Goal: Navigation & Orientation: Find specific page/section

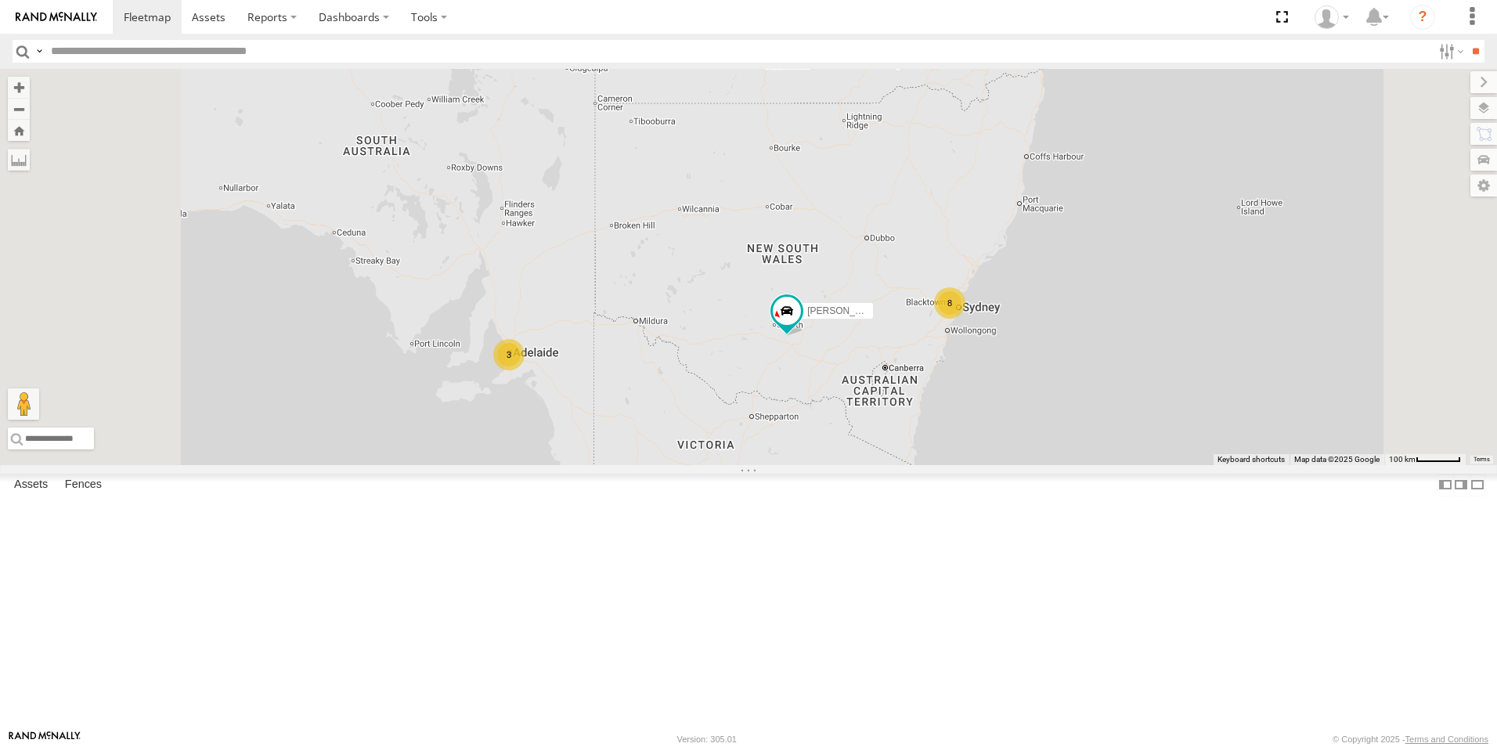
scroll to position [207, 0]
click at [0, 0] on div "[PERSON_NAME] - [US_STATE] All Assets" at bounding box center [0, 0] width 0 height 0
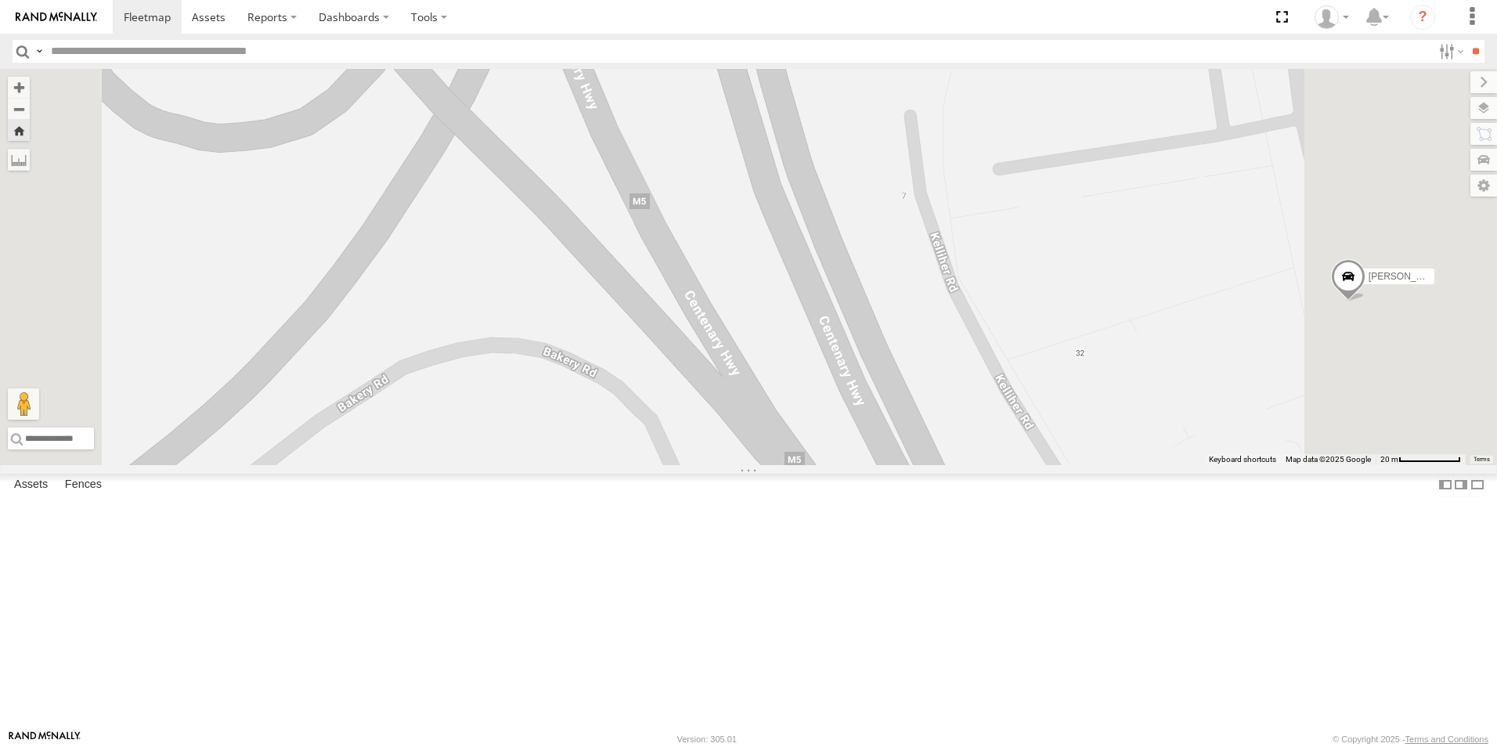
scroll to position [755, 0]
drag, startPoint x: 883, startPoint y: 322, endPoint x: 870, endPoint y: 322, distance: 12.5
click at [883, 322] on div "[PERSON_NAME] - [US_STATE]" at bounding box center [748, 267] width 1497 height 396
click at [0, 0] on div "[PERSON_NAME]" at bounding box center [0, 0] width 0 height 0
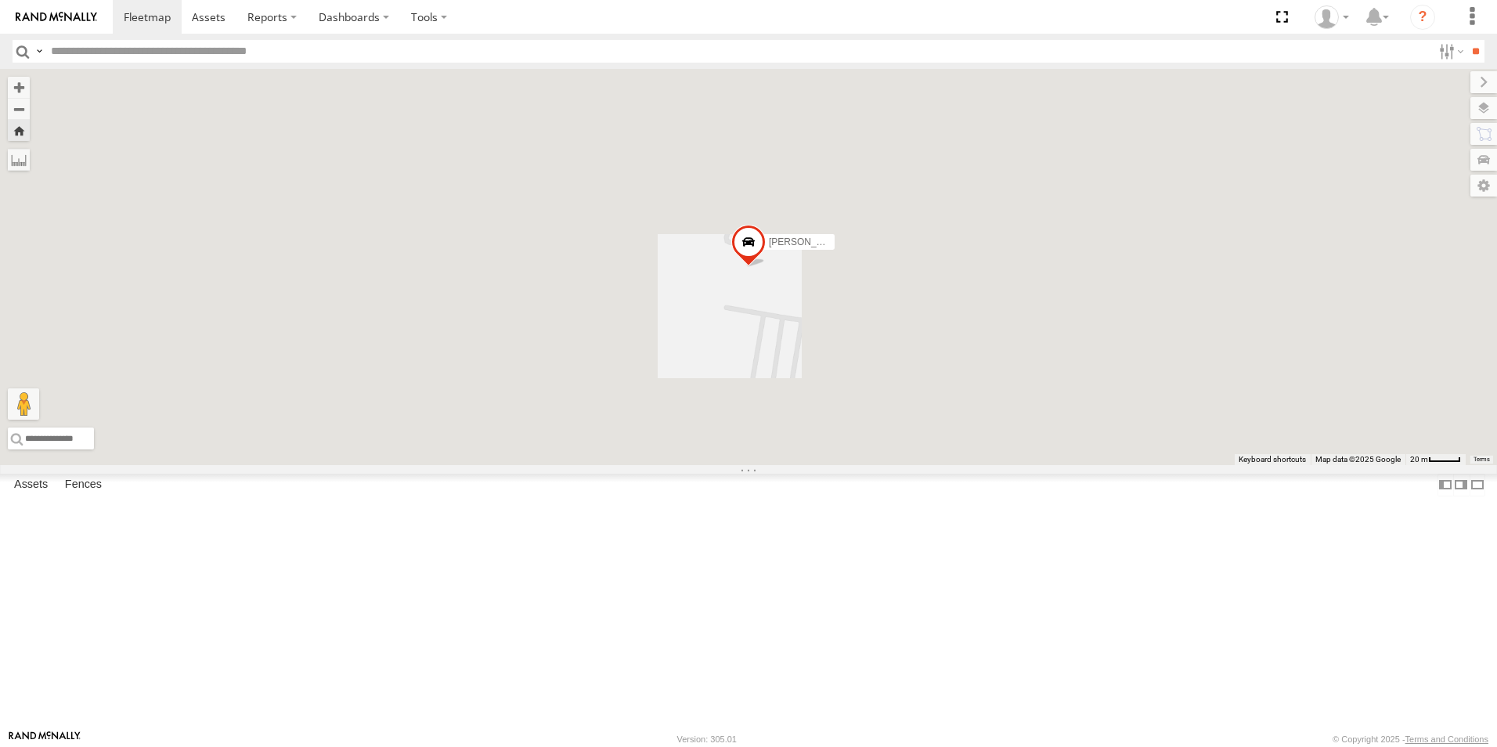
drag, startPoint x: 128, startPoint y: 413, endPoint x: 112, endPoint y: 399, distance: 21.1
click at [0, 0] on div "All Assets" at bounding box center [0, 0] width 0 height 0
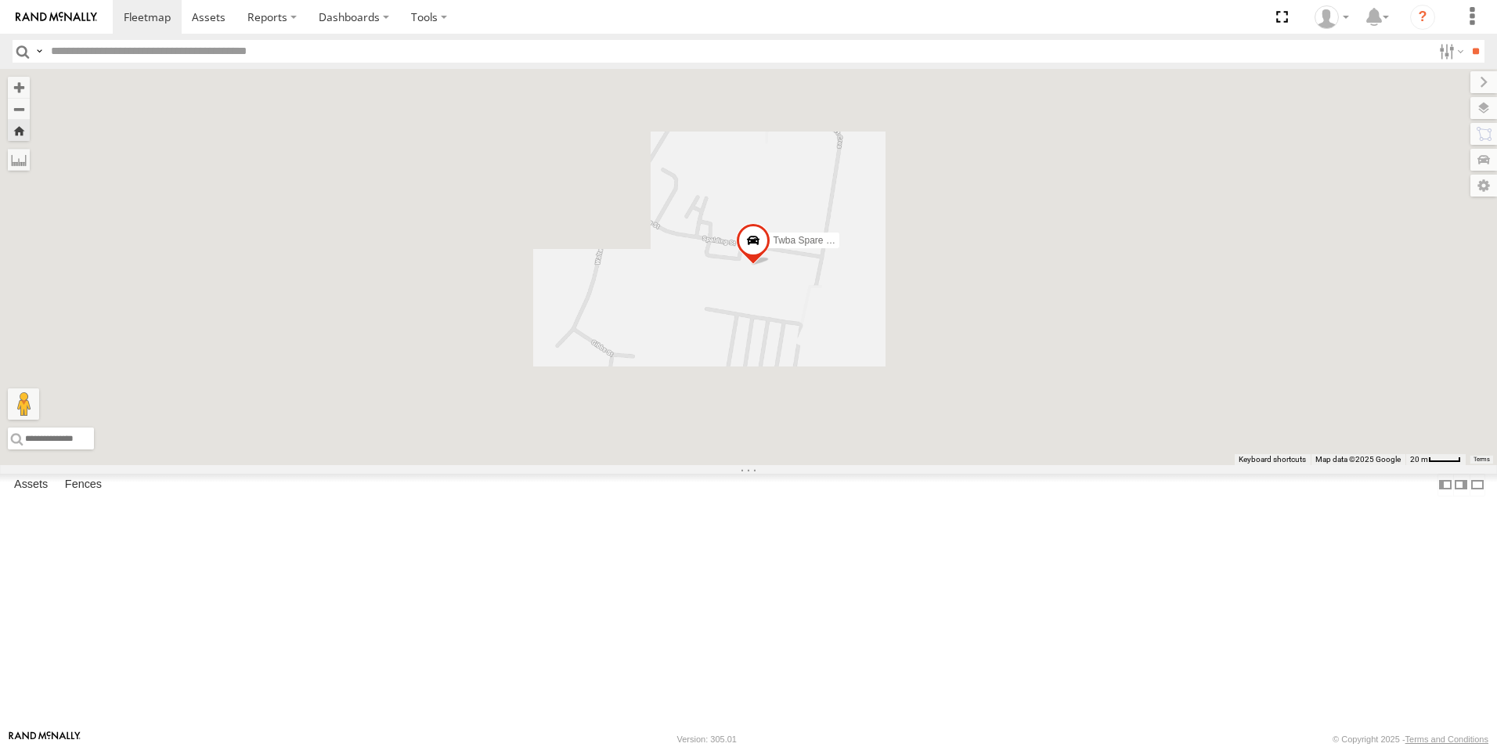
click at [0, 0] on div "All Assets" at bounding box center [0, 0] width 0 height 0
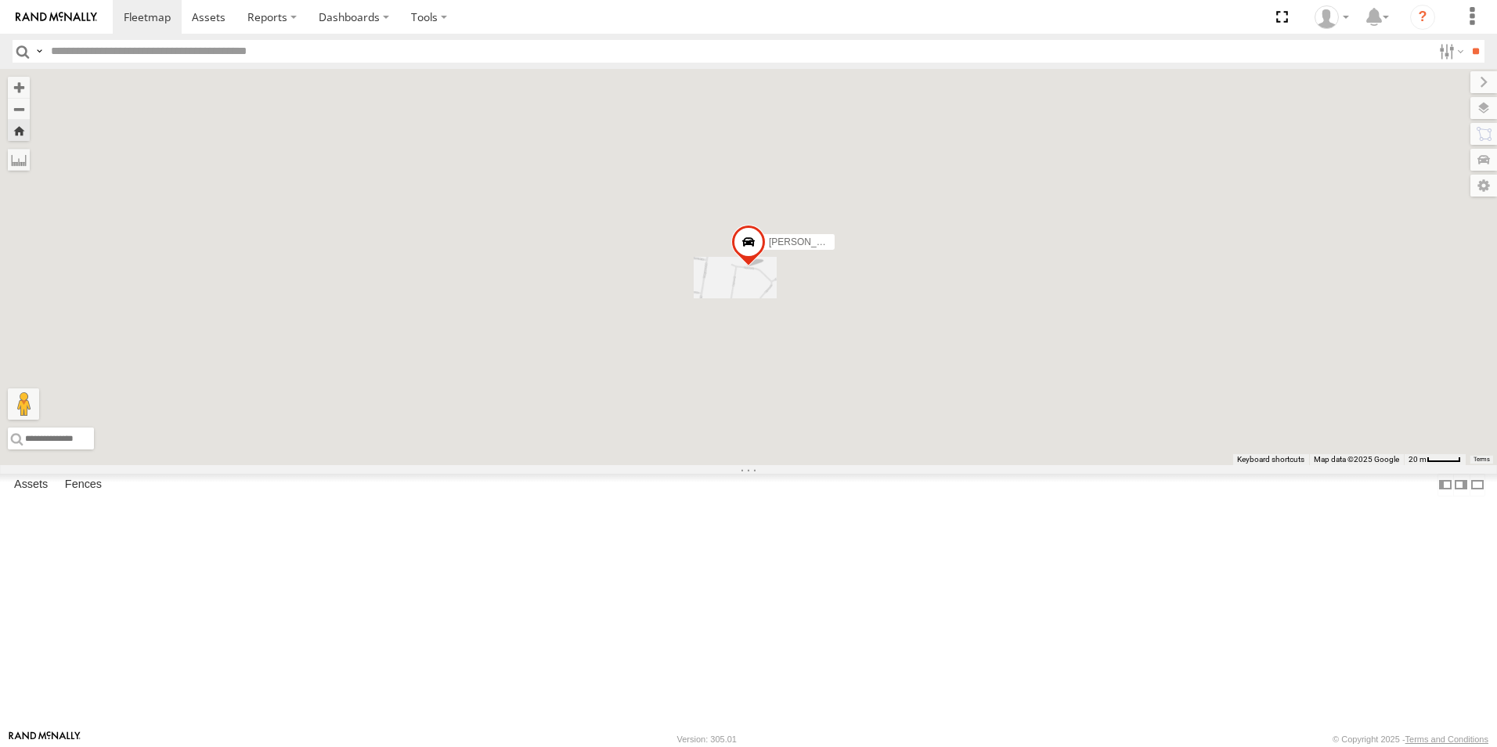
click at [663, 370] on div "[PERSON_NAME]" at bounding box center [748, 267] width 1497 height 396
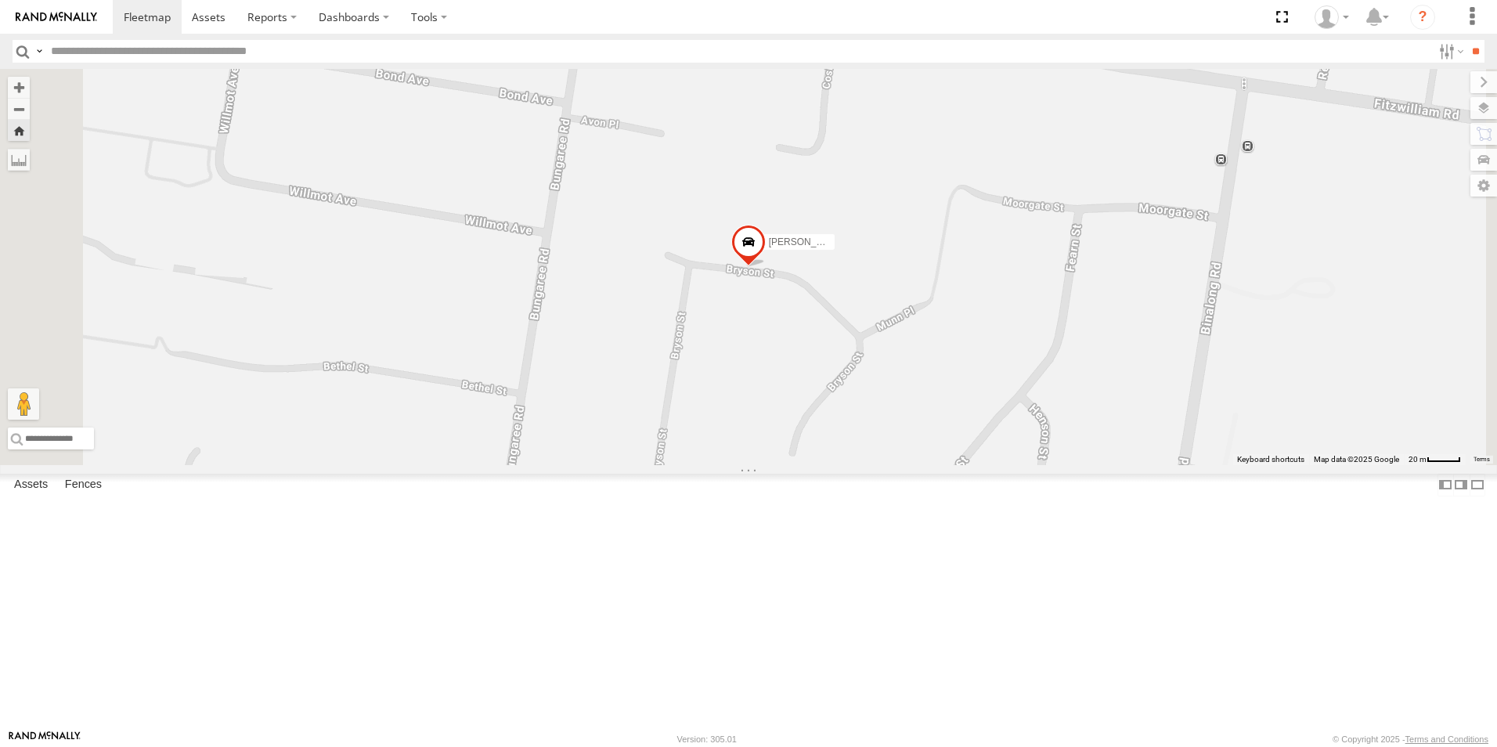
click at [0, 0] on div "All Assets" at bounding box center [0, 0] width 0 height 0
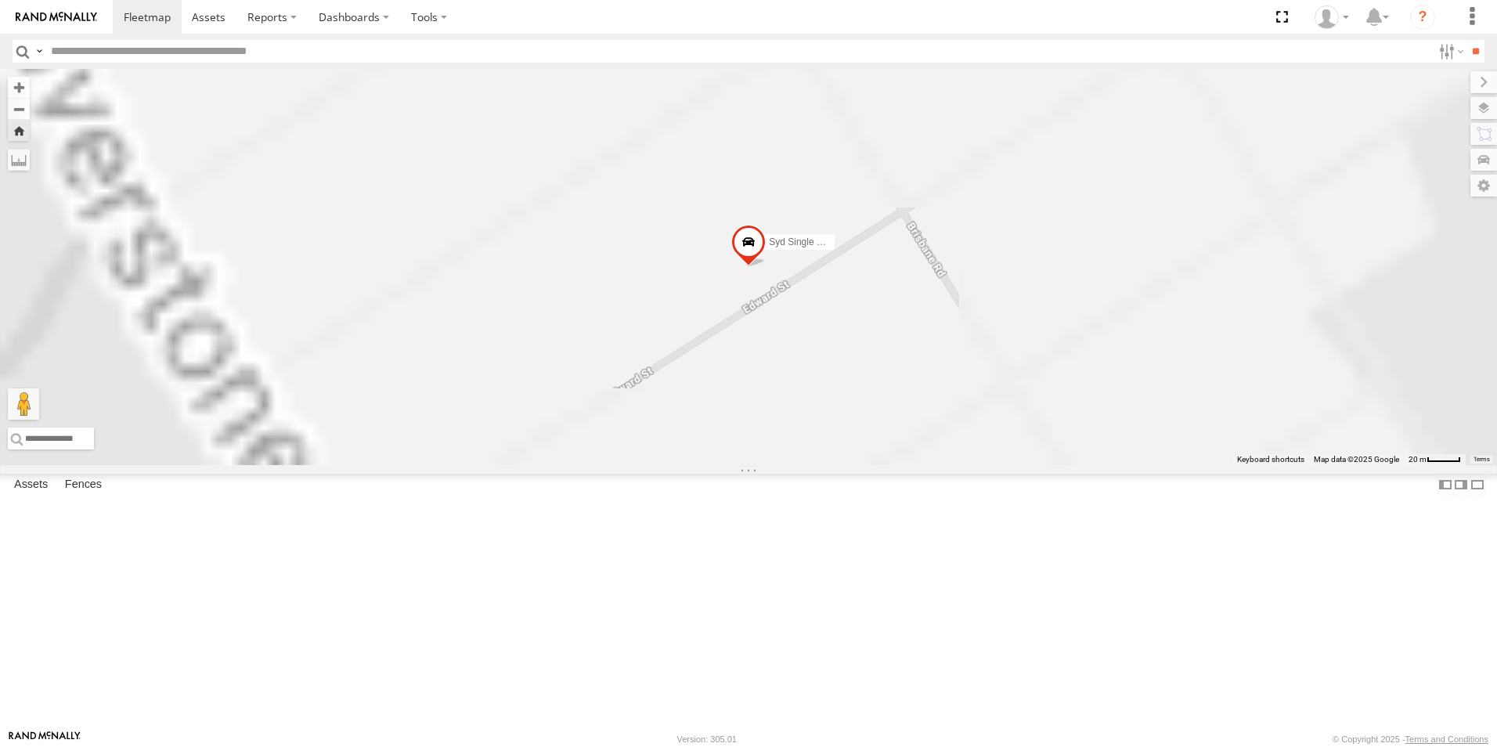
click at [0, 0] on div "All Assets" at bounding box center [0, 0] width 0 height 0
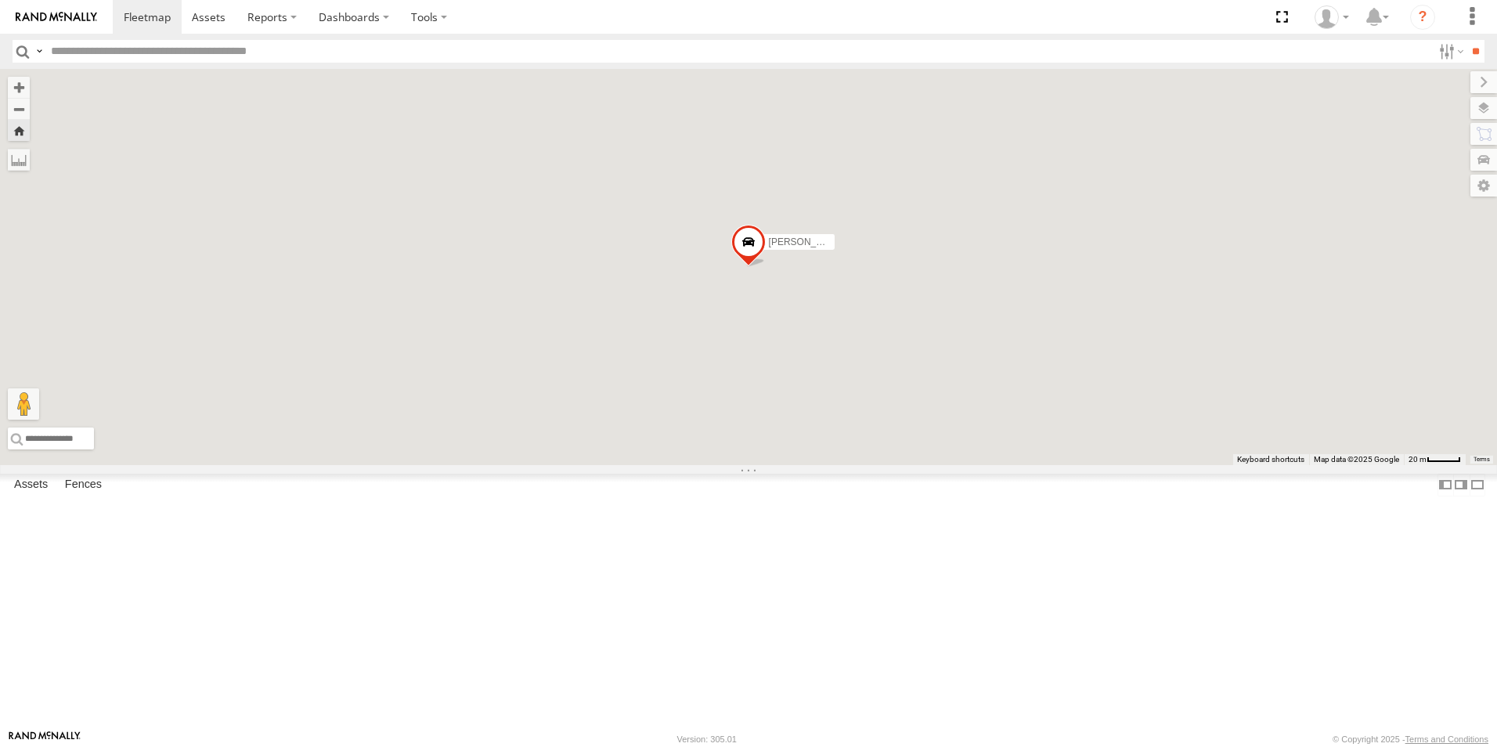
click at [0, 0] on div "All Assets" at bounding box center [0, 0] width 0 height 0
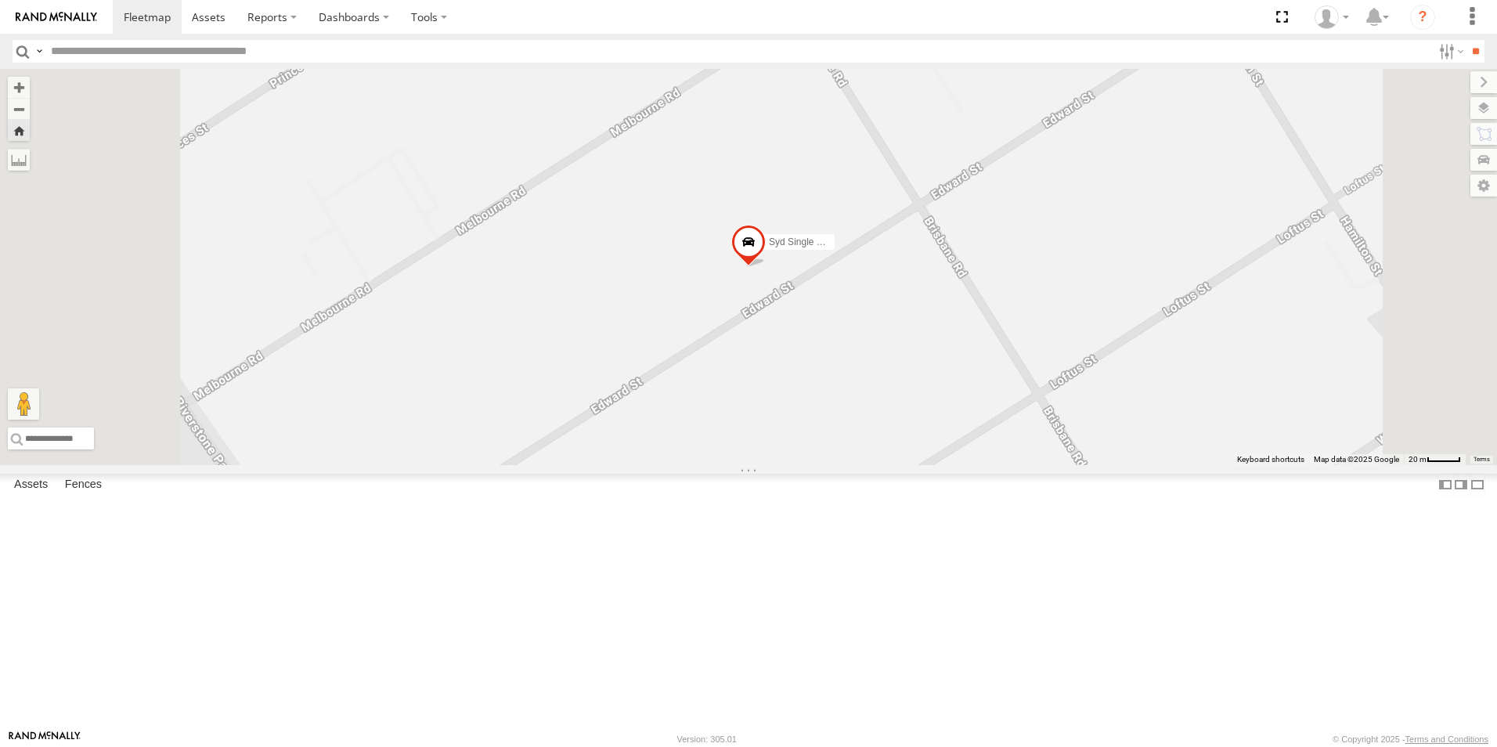
click at [0, 0] on div "Twba Spare Navara All Assets" at bounding box center [0, 0] width 0 height 0
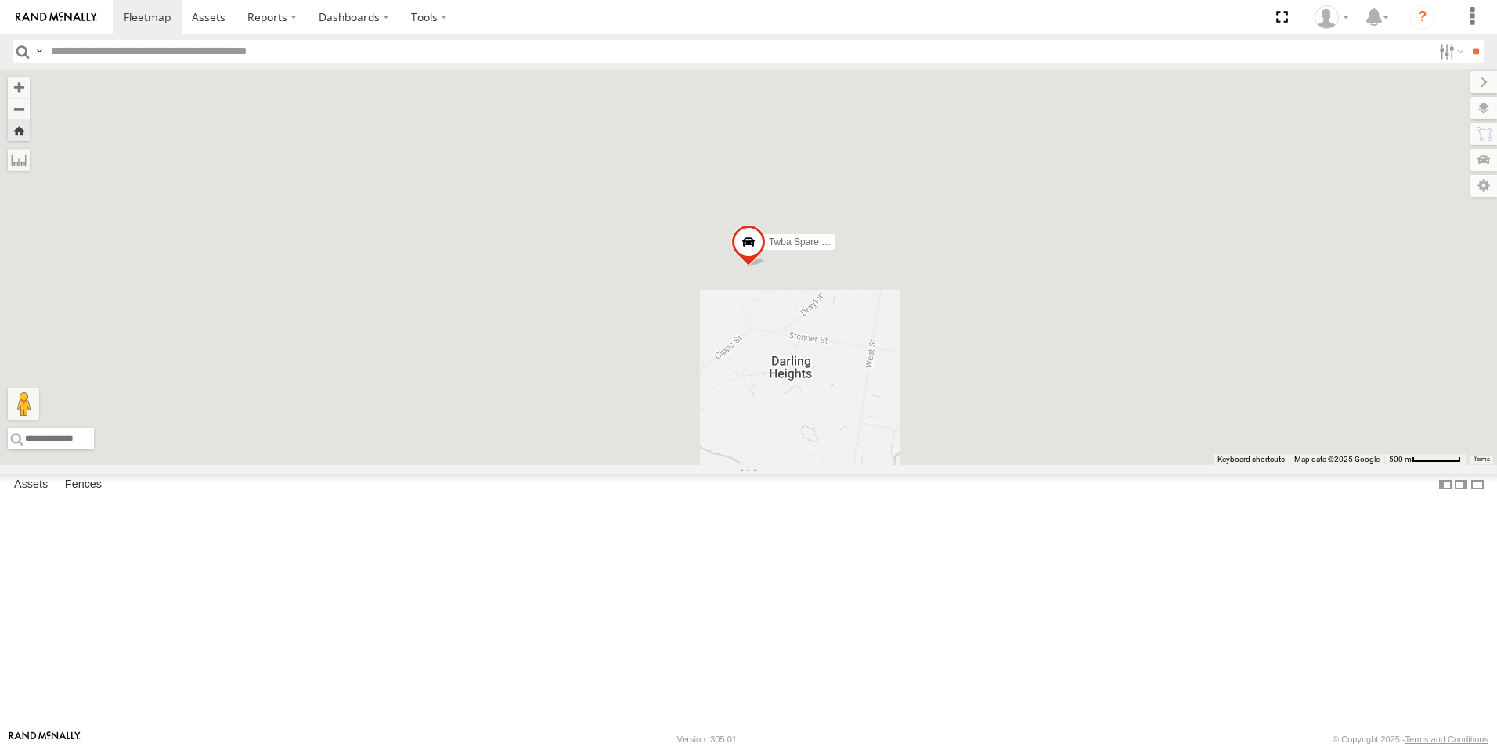
click at [0, 0] on div "All Assets" at bounding box center [0, 0] width 0 height 0
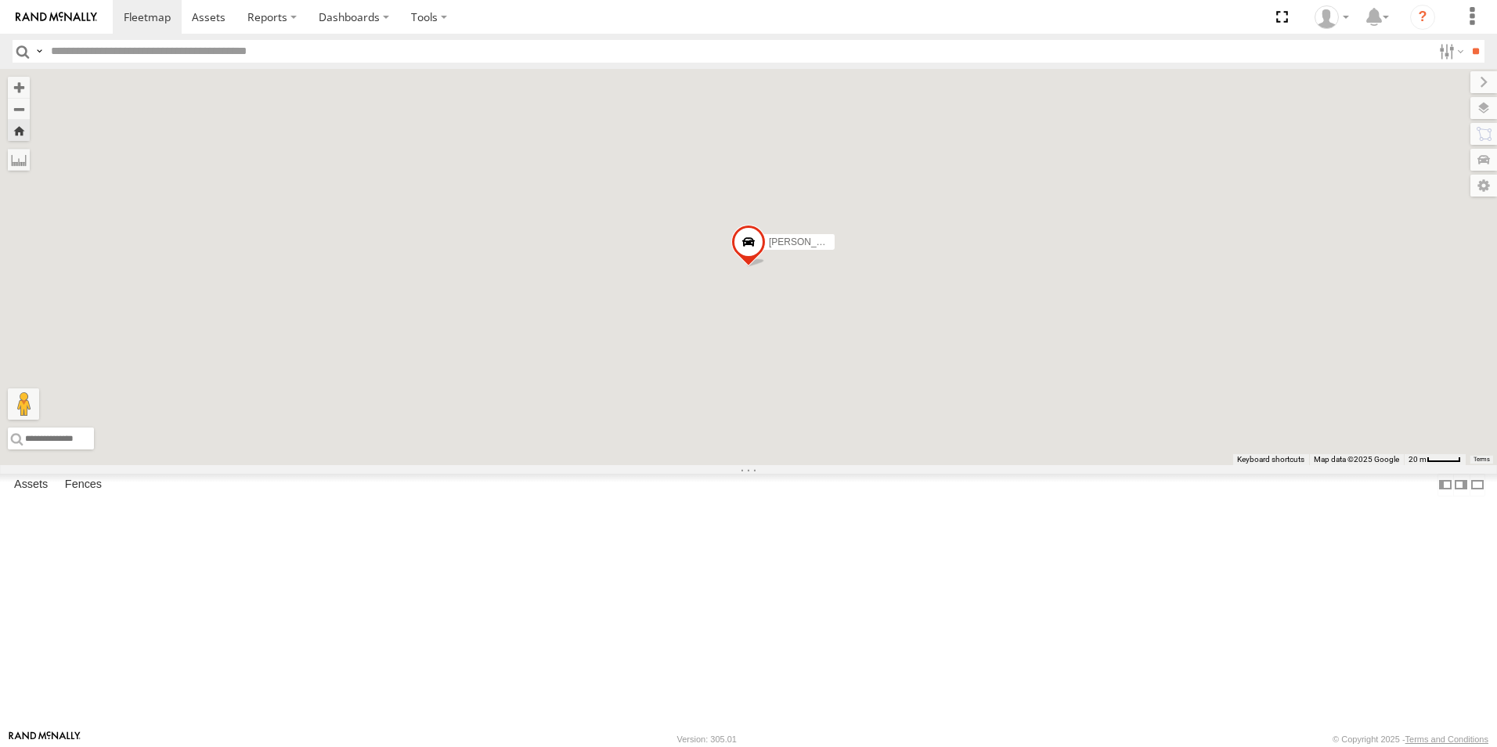
click at [0, 0] on div "[PERSON_NAME] All Assets" at bounding box center [0, 0] width 0 height 0
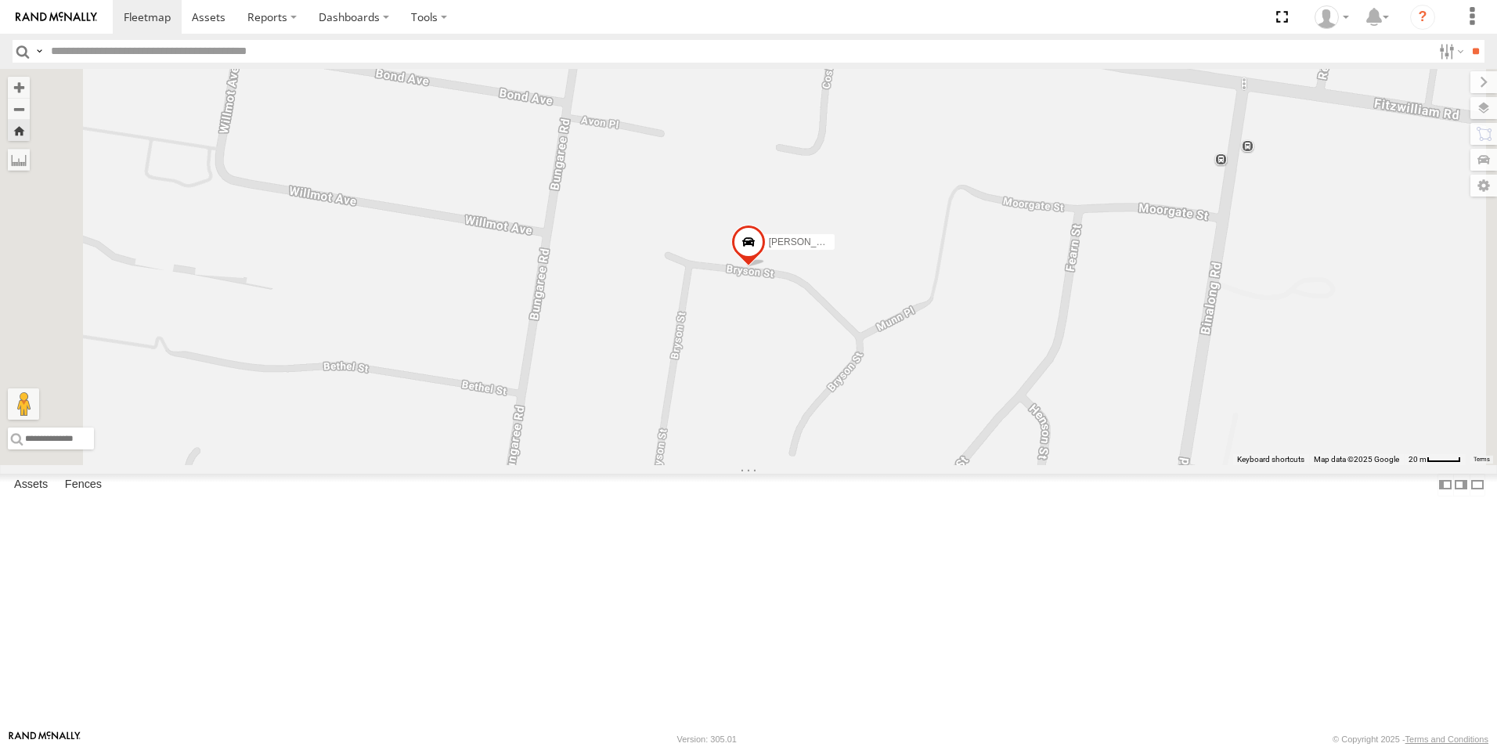
click at [0, 0] on div "[PERSON_NAME]" at bounding box center [0, 0] width 0 height 0
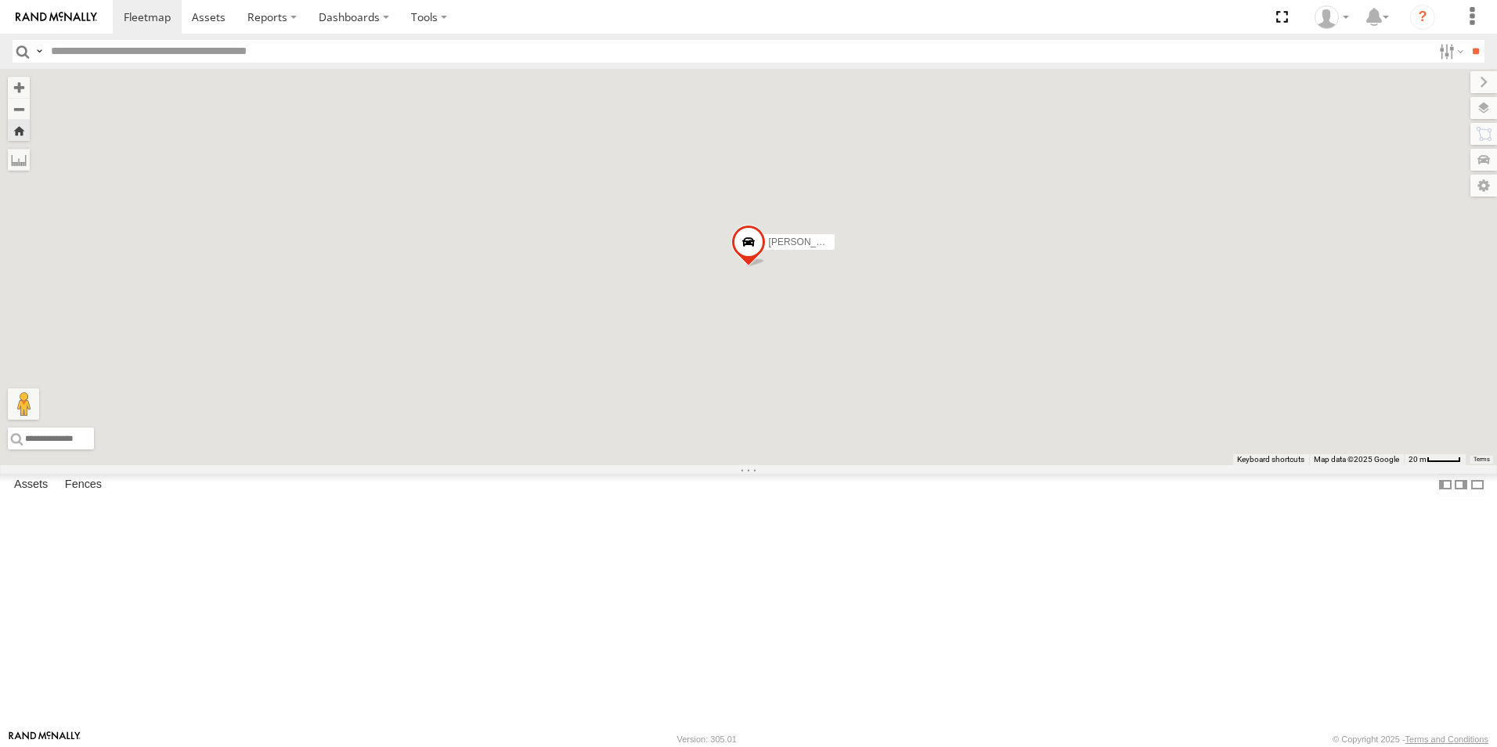
click at [0, 0] on div "All Assets" at bounding box center [0, 0] width 0 height 0
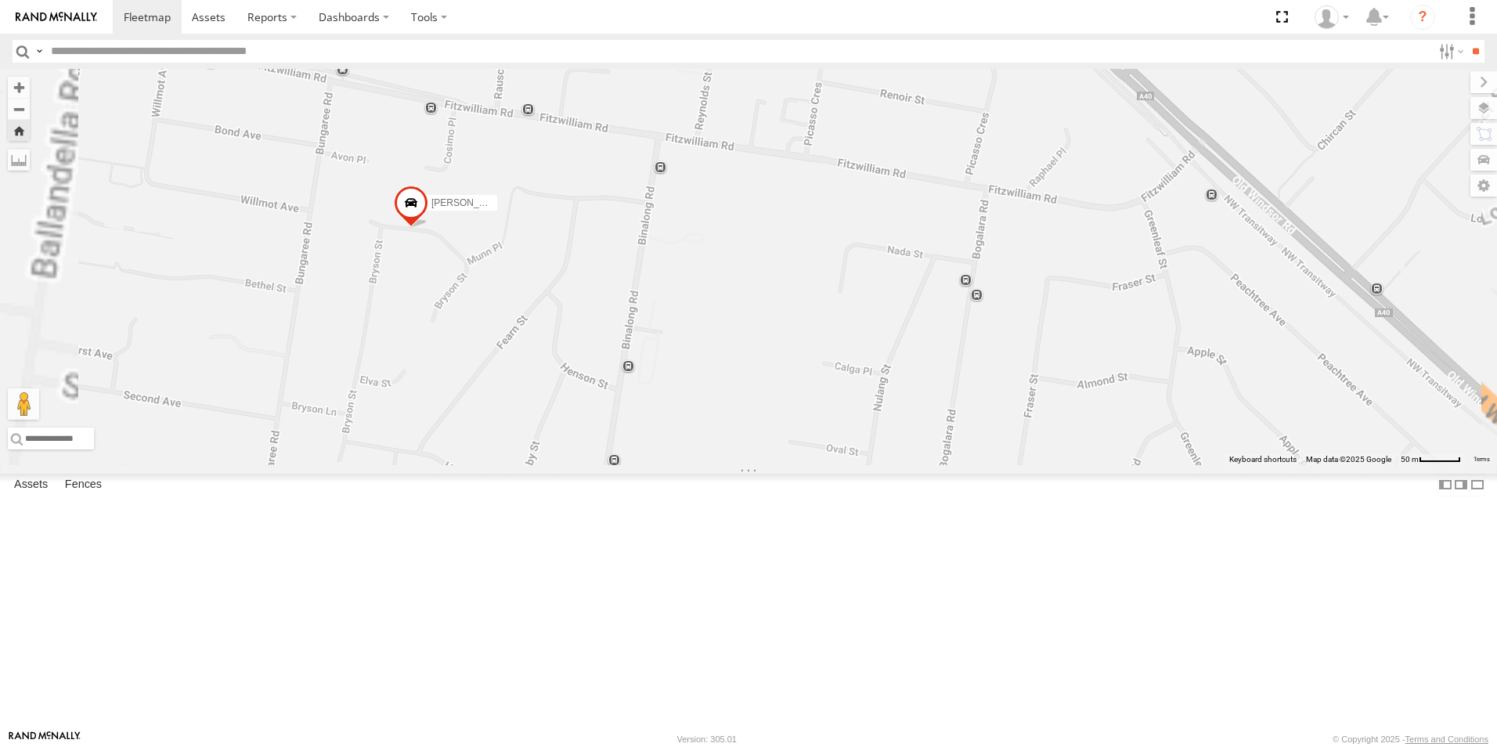
drag, startPoint x: 582, startPoint y: 432, endPoint x: 697, endPoint y: 403, distance: 118.6
click at [696, 403] on div "[PERSON_NAME]" at bounding box center [748, 267] width 1497 height 396
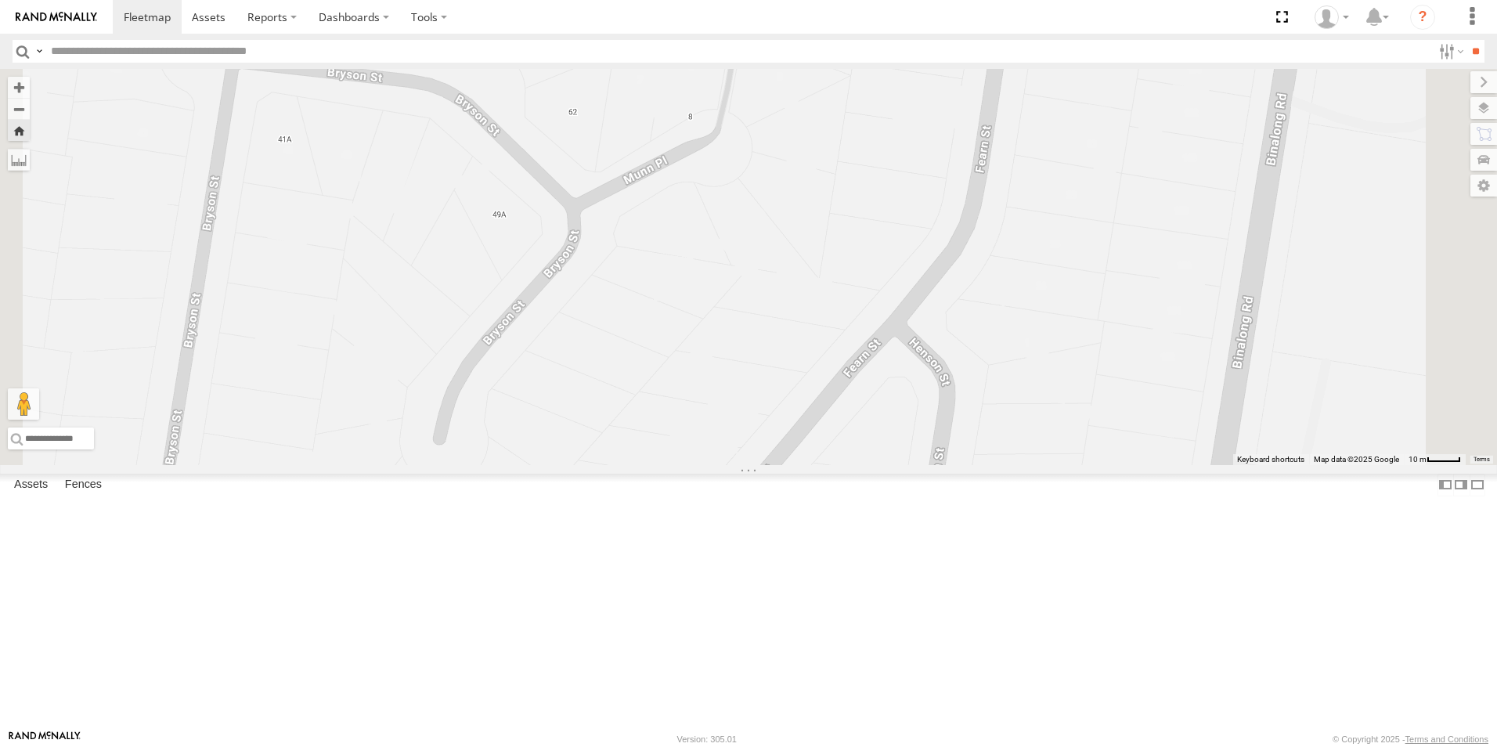
drag, startPoint x: 107, startPoint y: 358, endPoint x: 113, endPoint y: 349, distance: 10.9
click at [0, 0] on div "[PERSON_NAME]" at bounding box center [0, 0] width 0 height 0
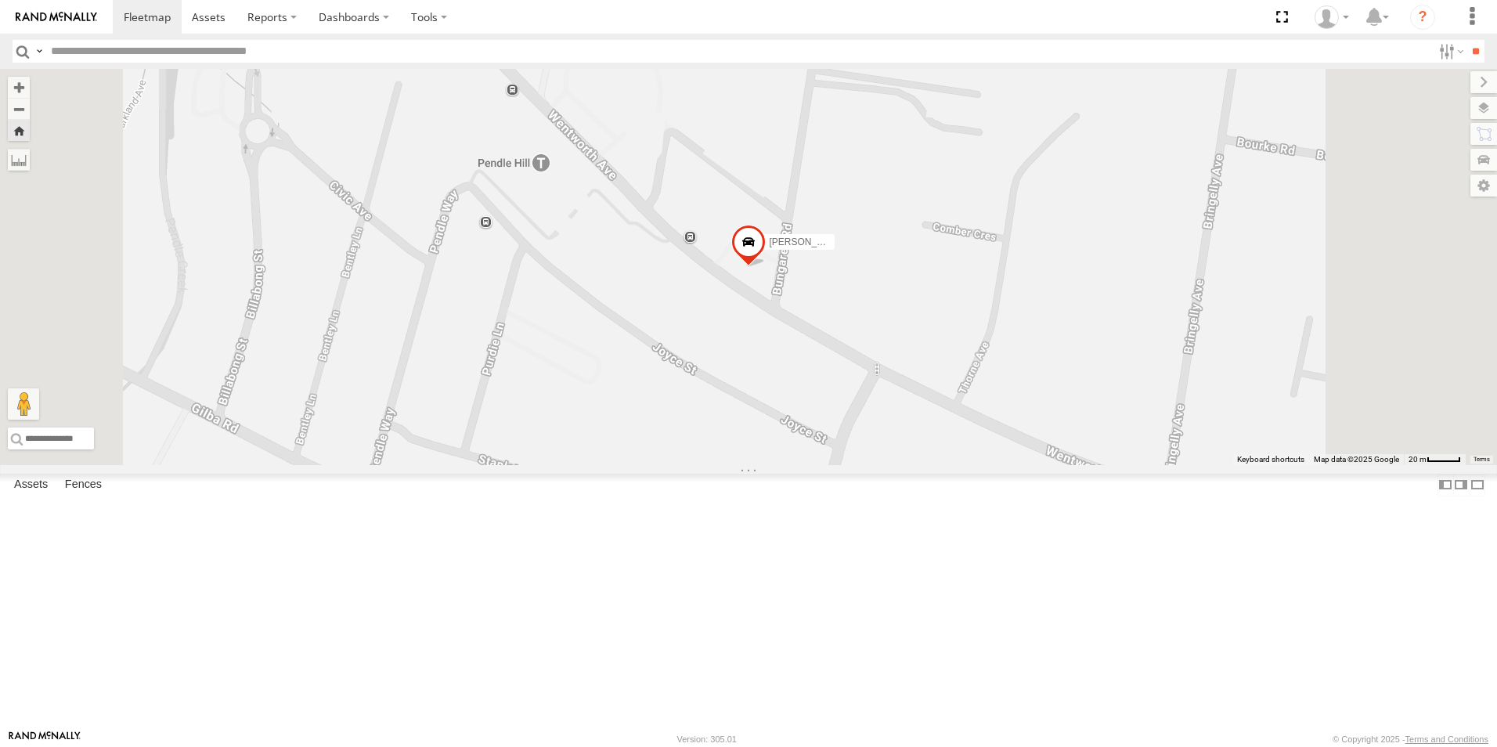
click at [0, 0] on div "[PERSON_NAME]" at bounding box center [0, 0] width 0 height 0
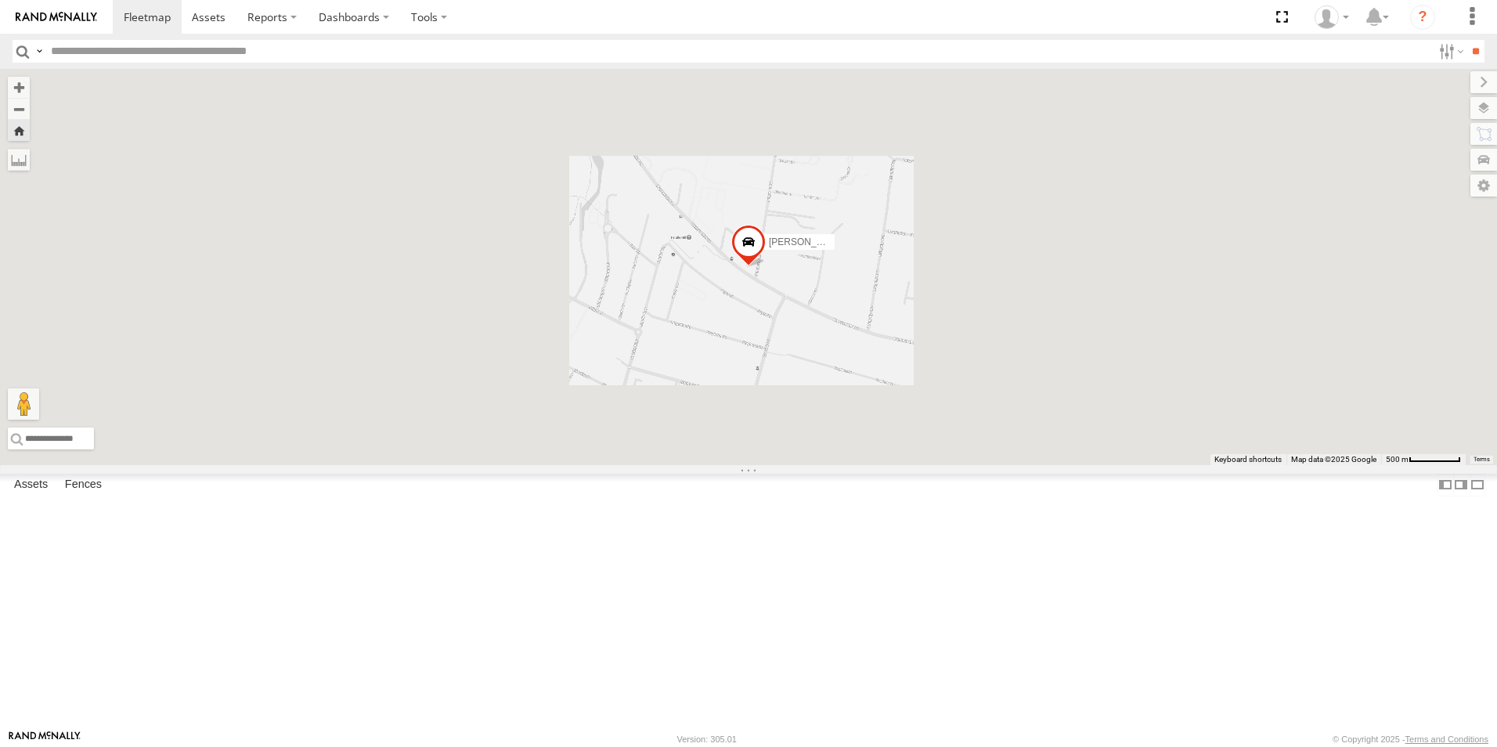
click at [0, 0] on div "All Assets" at bounding box center [0, 0] width 0 height 0
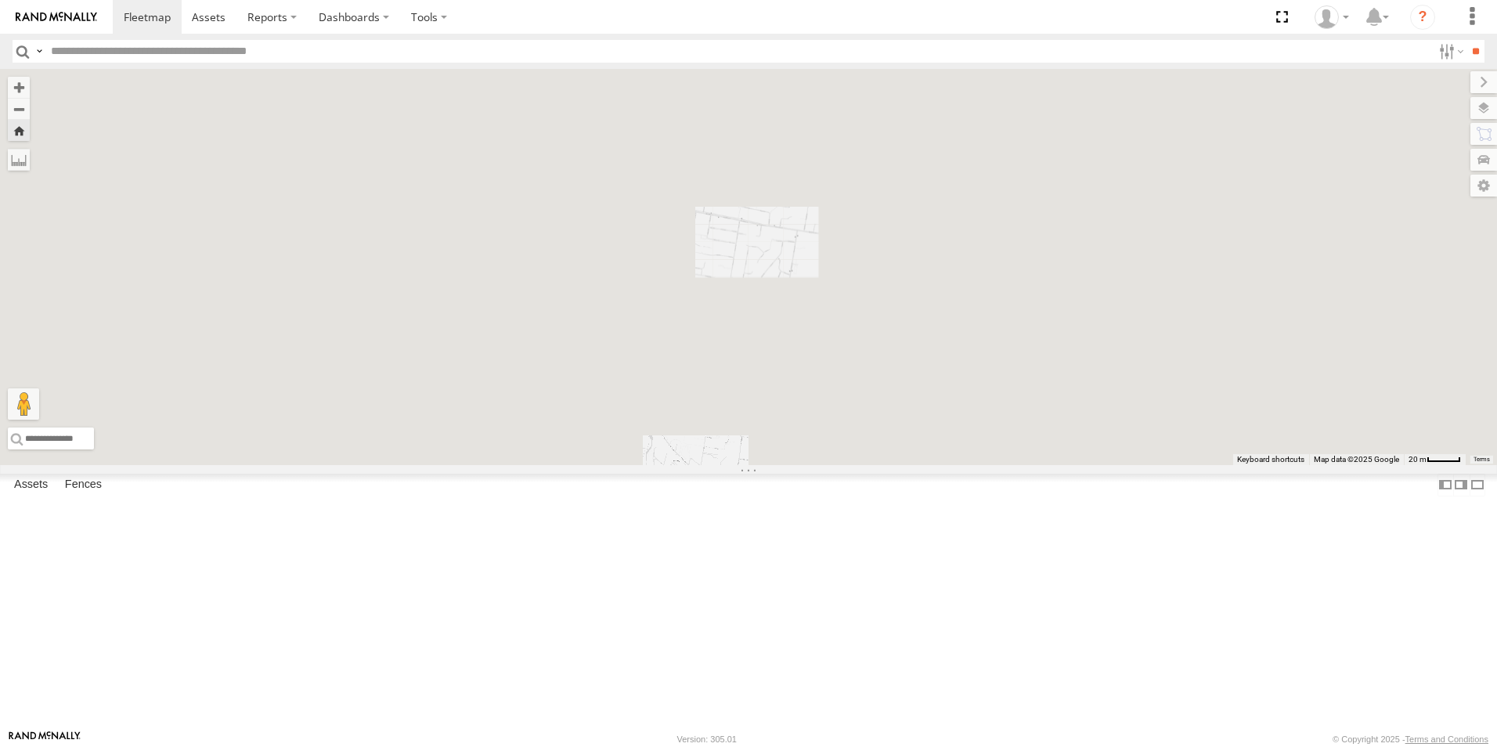
click at [0, 0] on div "[PERSON_NAME]" at bounding box center [0, 0] width 0 height 0
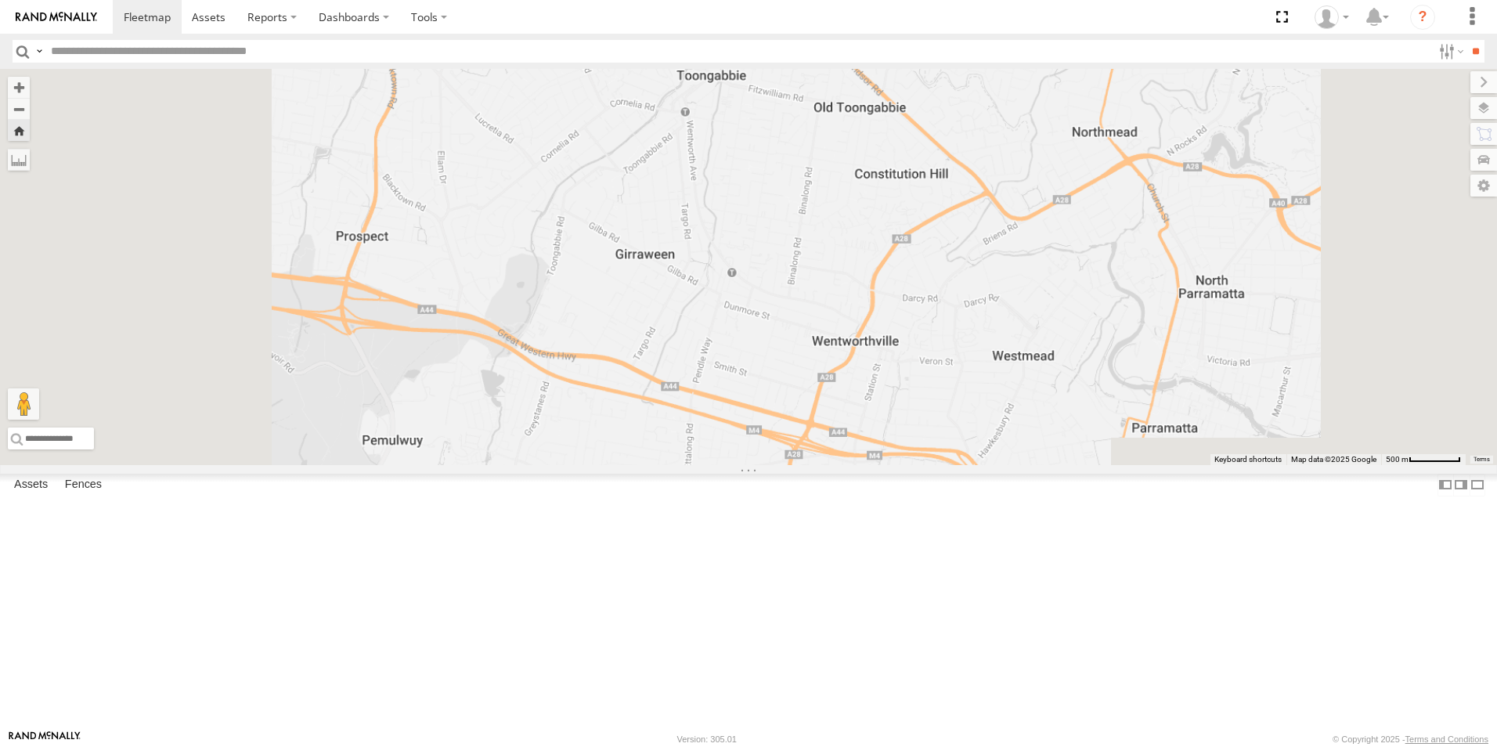
click at [0, 0] on div "All Assets" at bounding box center [0, 0] width 0 height 0
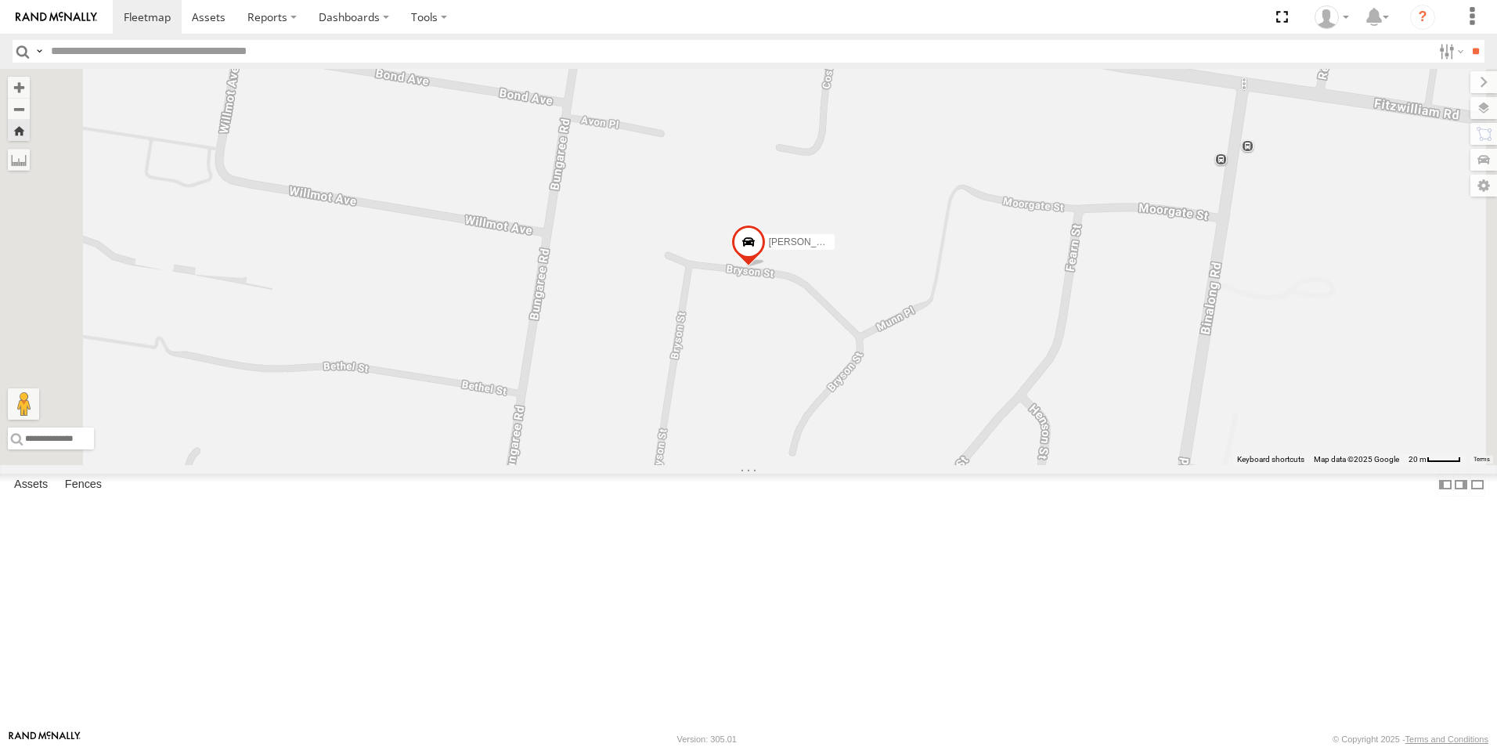
scroll to position [0, 0]
click at [0, 0] on div "All Assets" at bounding box center [0, 0] width 0 height 0
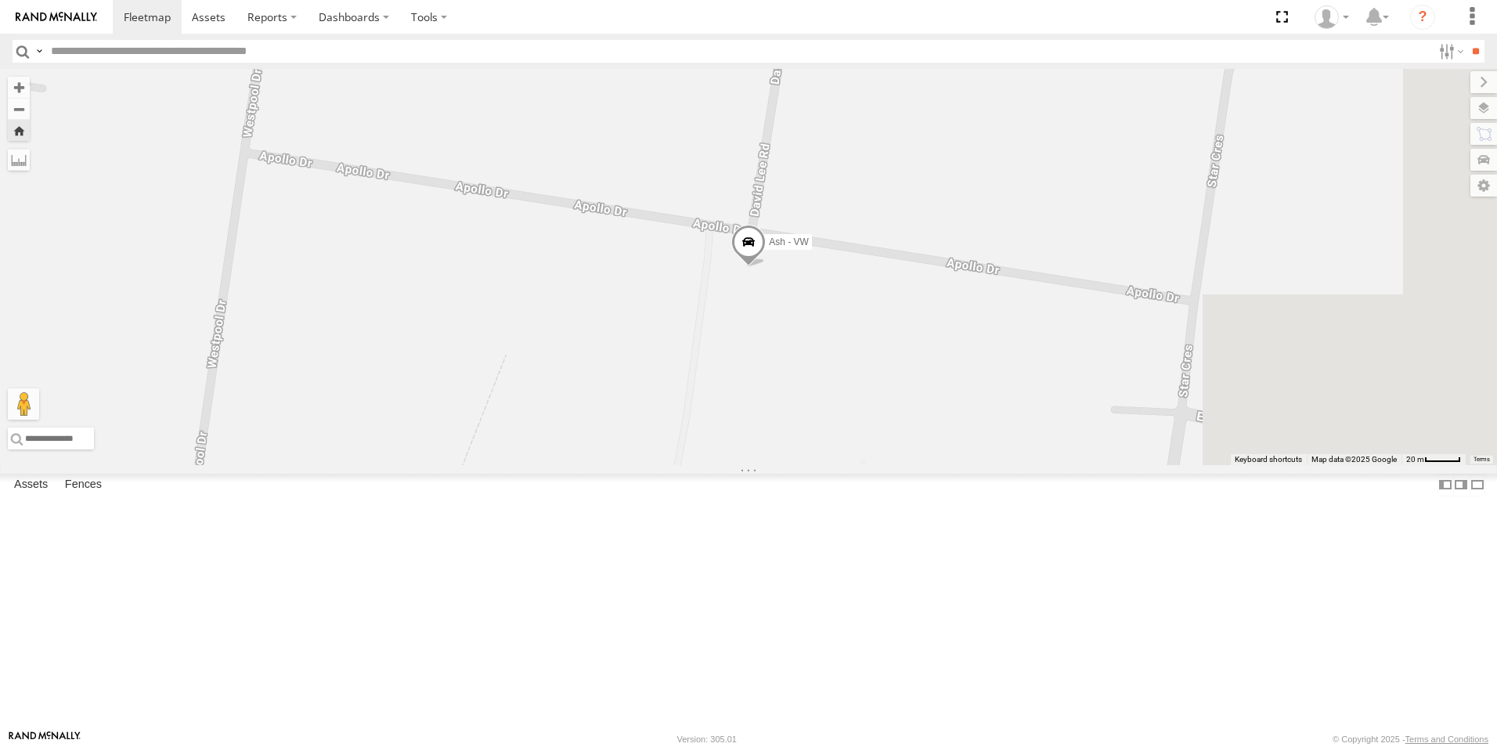
click at [0, 0] on div "All Assets" at bounding box center [0, 0] width 0 height 0
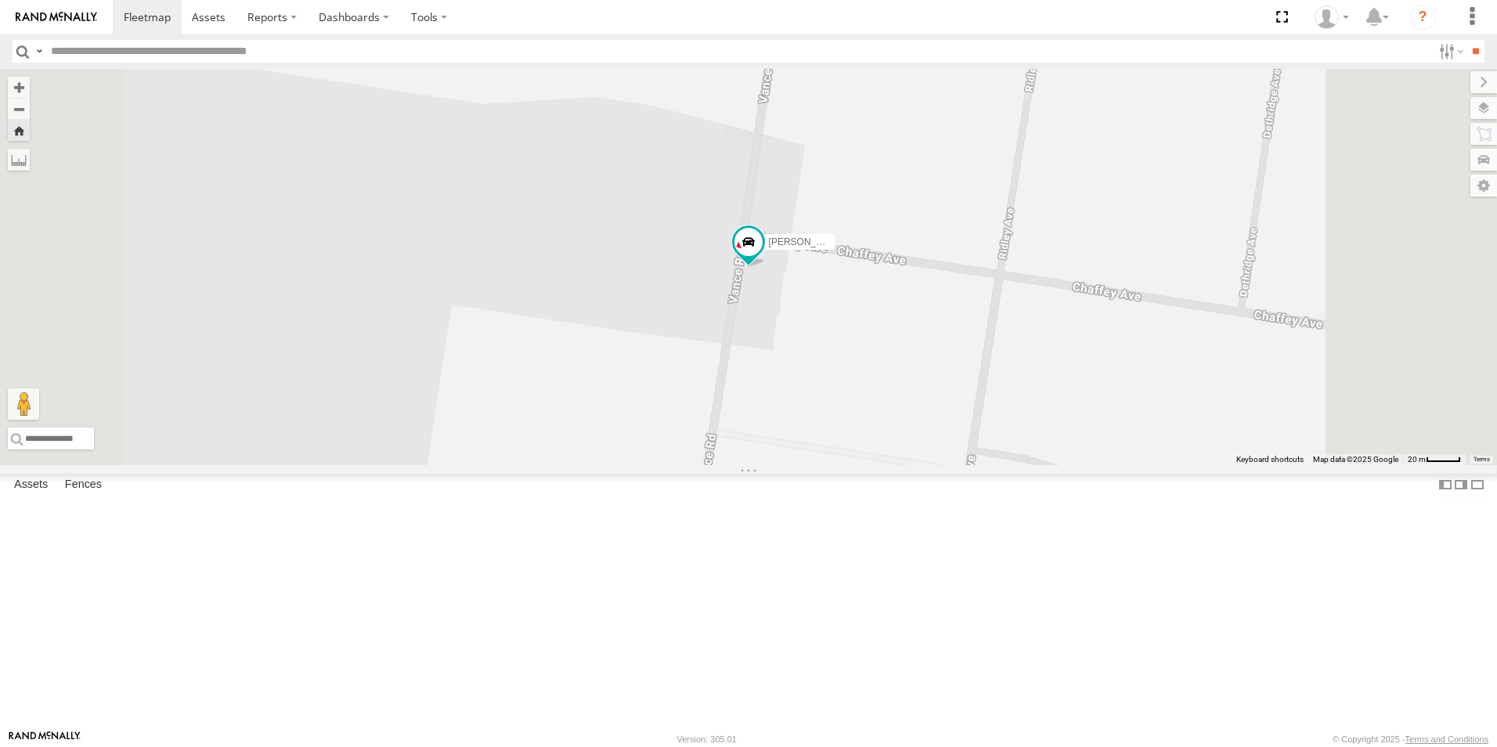
click at [0, 0] on div "All Assets" at bounding box center [0, 0] width 0 height 0
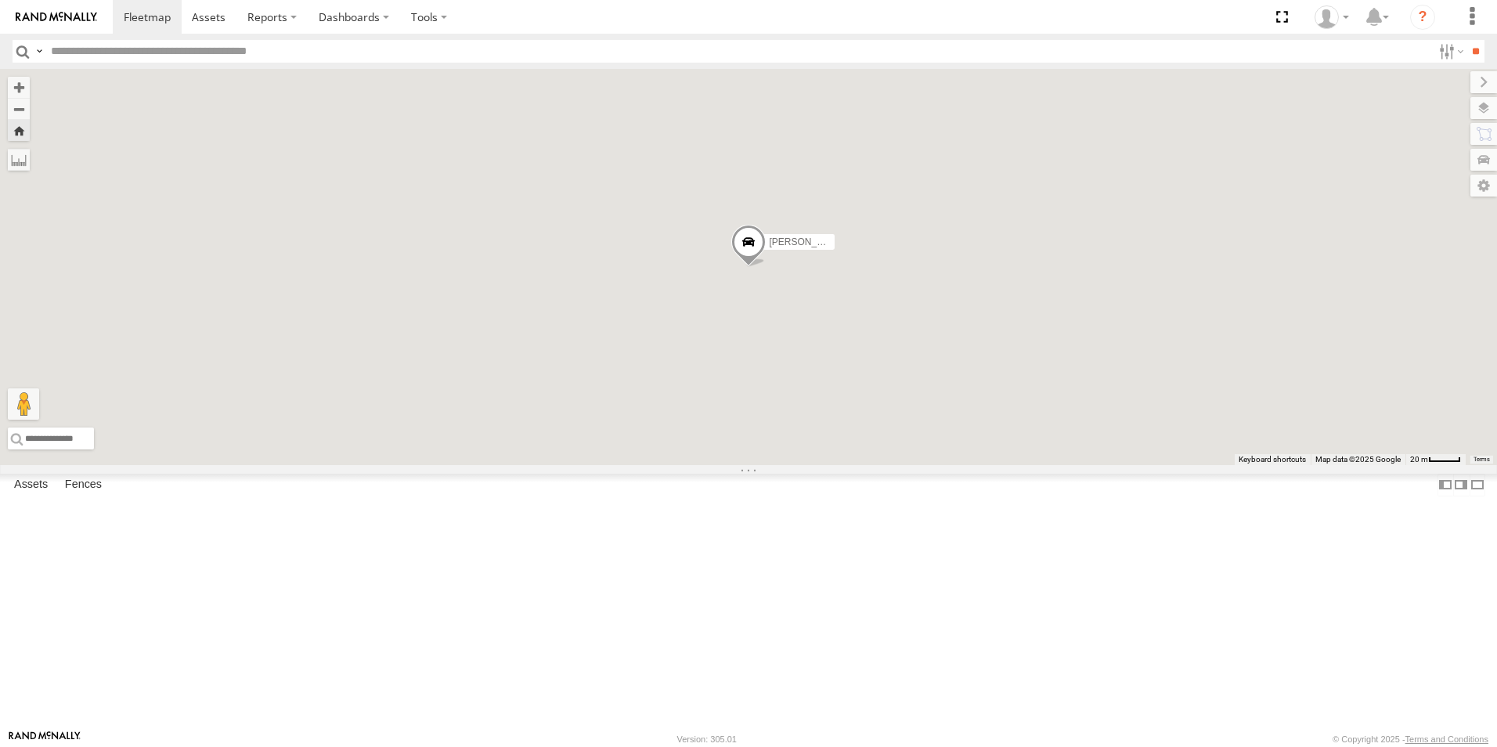
click at [0, 0] on div "Lincoln - Navara All Assets" at bounding box center [0, 0] width 0 height 0
click at [0, 0] on div "Ash - VW All Assets" at bounding box center [0, 0] width 0 height 0
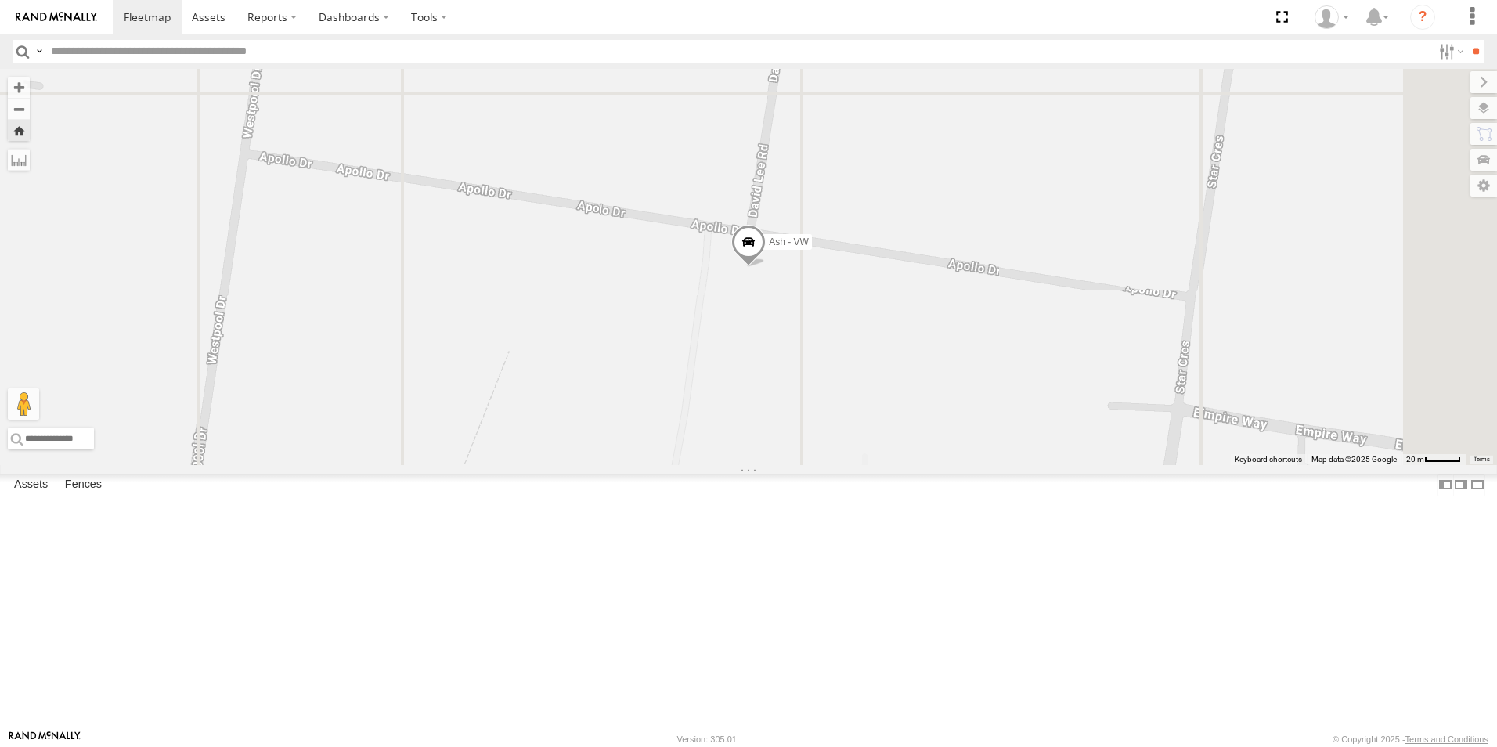
scroll to position [704, 0]
click at [0, 0] on div "[PERSON_NAME]" at bounding box center [0, 0] width 0 height 0
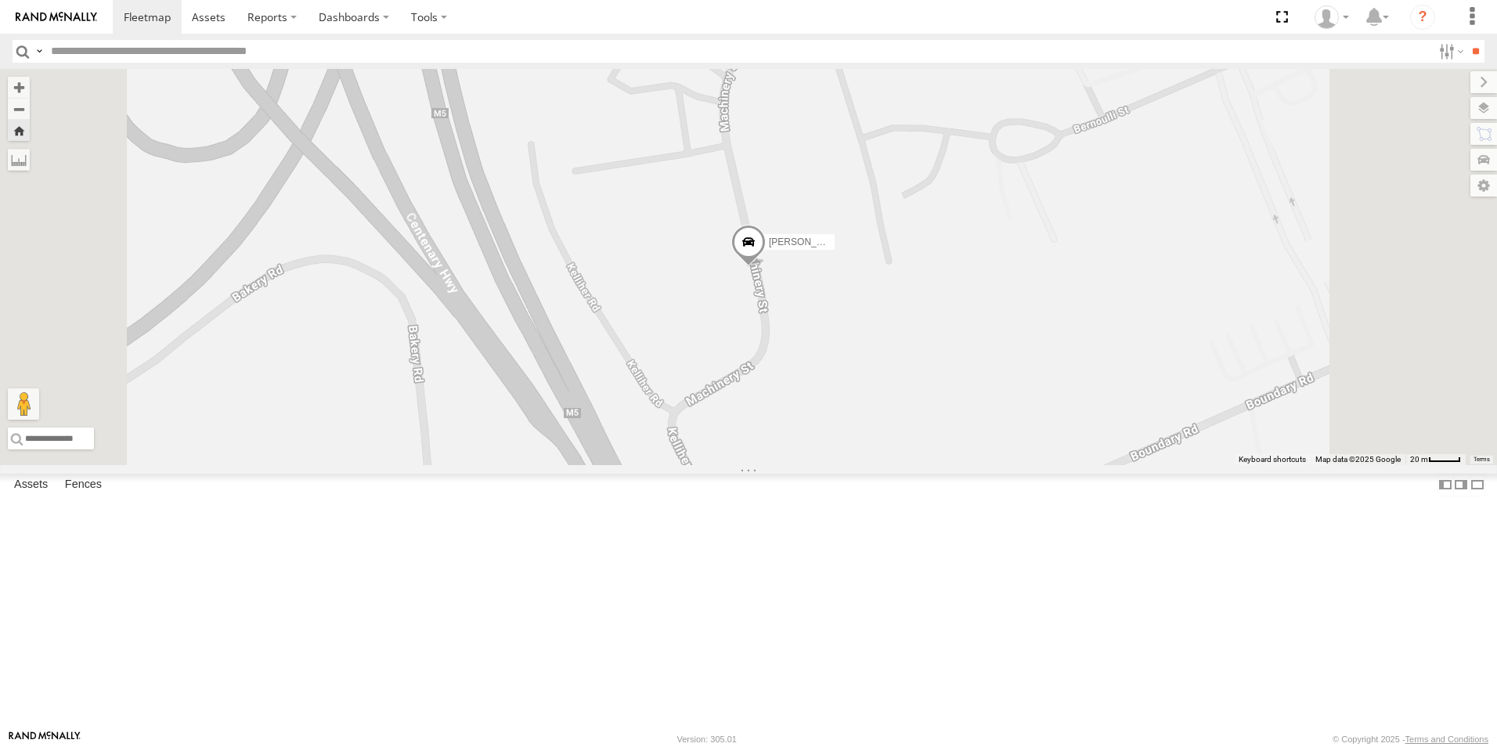
scroll to position [548, 0]
click at [0, 0] on div "[PERSON_NAME]" at bounding box center [0, 0] width 0 height 0
click at [0, 0] on div "[PERSON_NAME].B - Navara" at bounding box center [0, 0] width 0 height 0
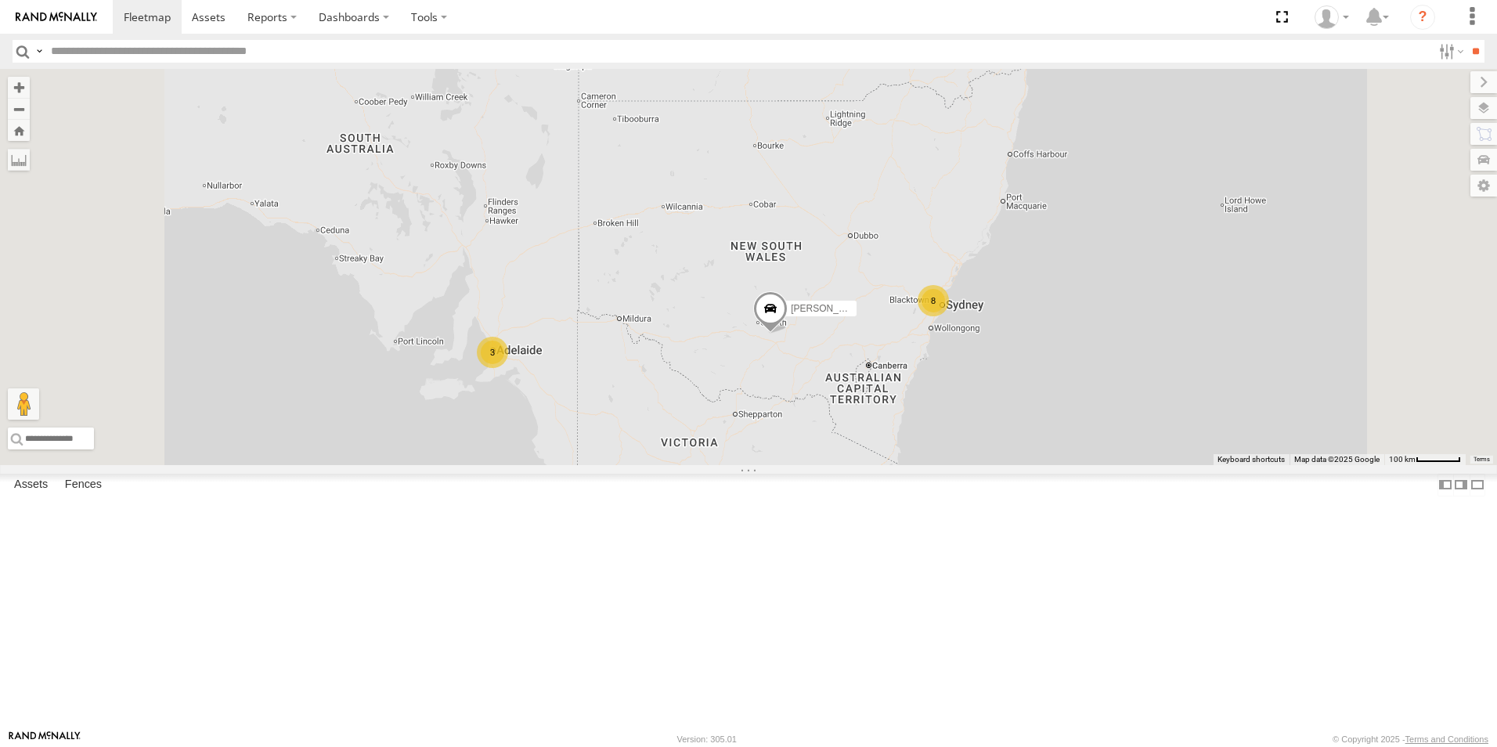
click at [0, 0] on div "All Assets" at bounding box center [0, 0] width 0 height 0
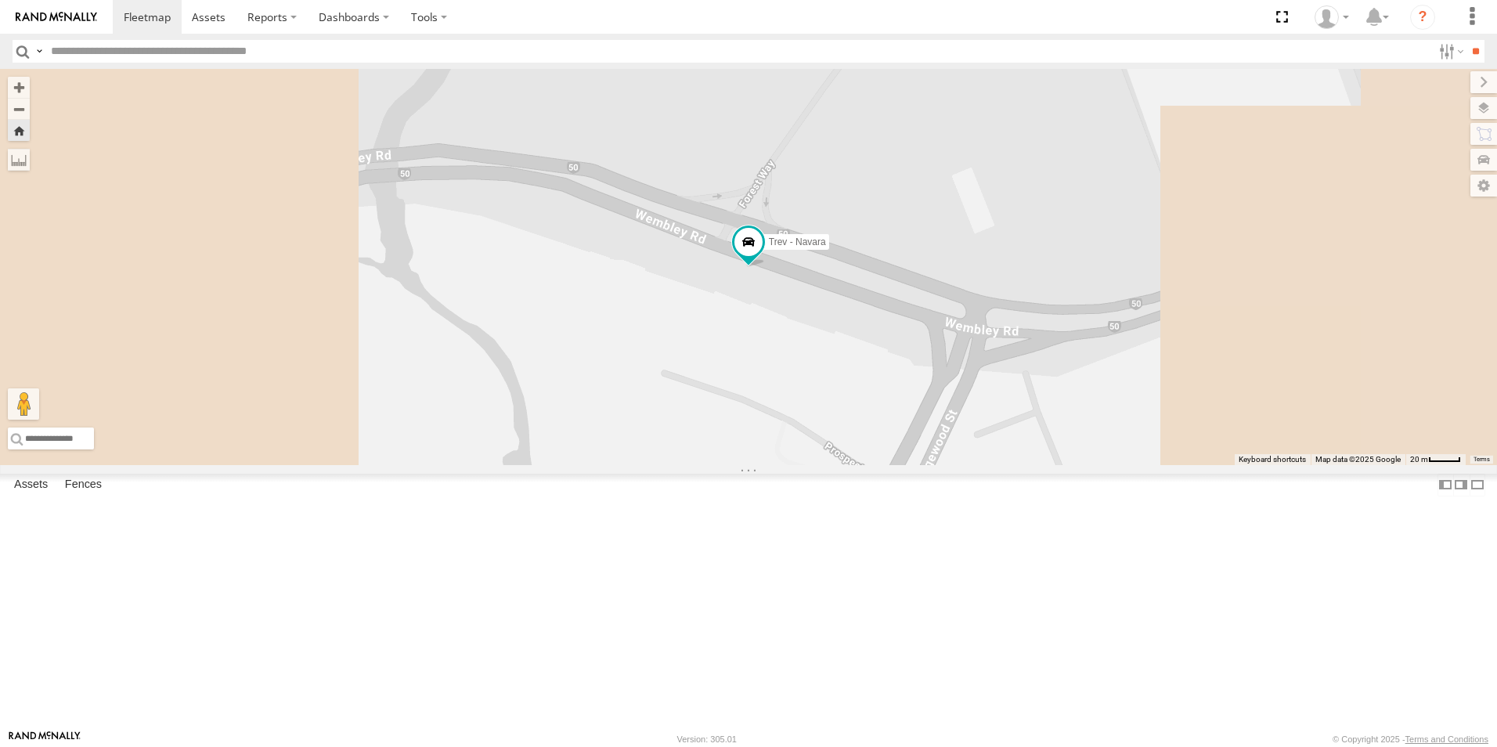
click at [0, 0] on div "[PERSON_NAME] - [US_STATE] All Assets" at bounding box center [0, 0] width 0 height 0
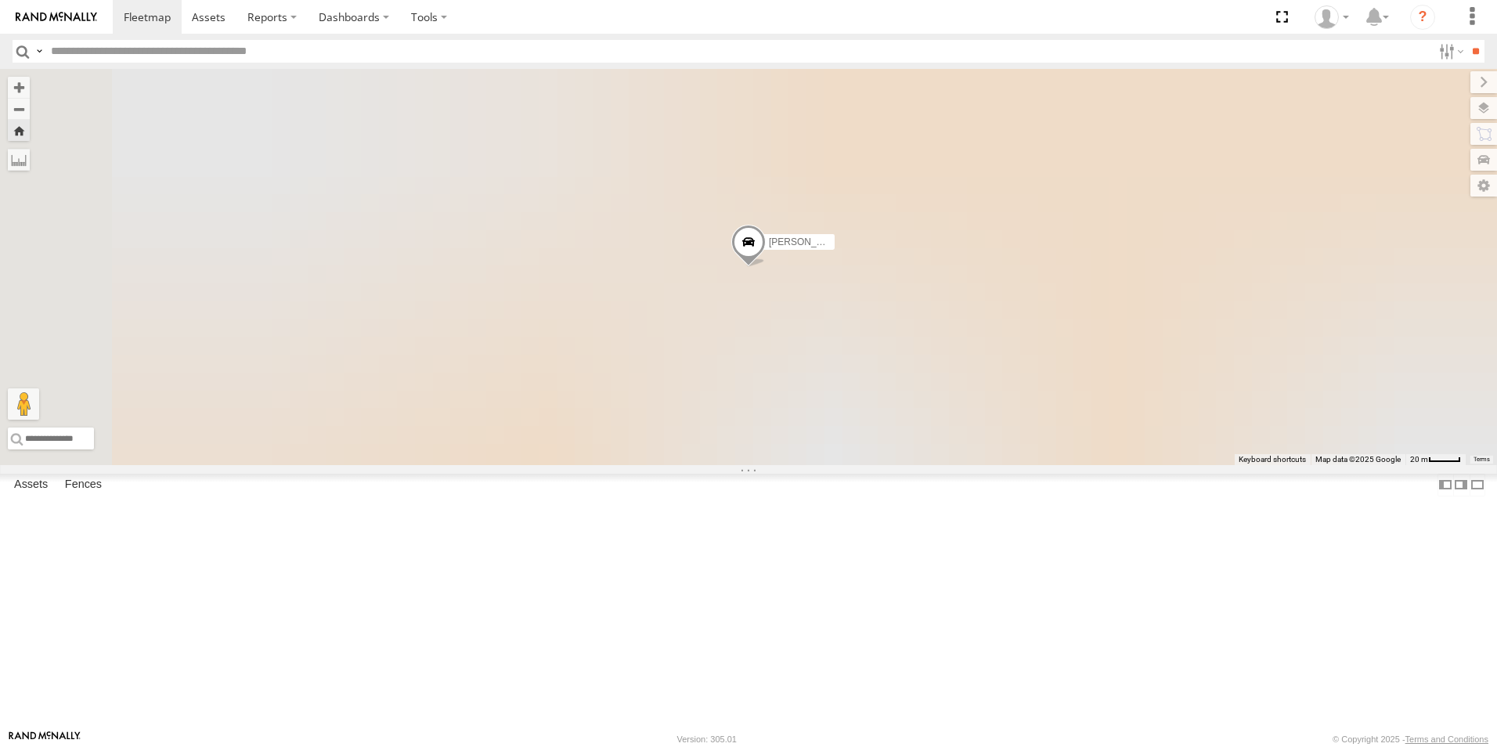
click at [0, 0] on div "Trev - Navara All Assets" at bounding box center [0, 0] width 0 height 0
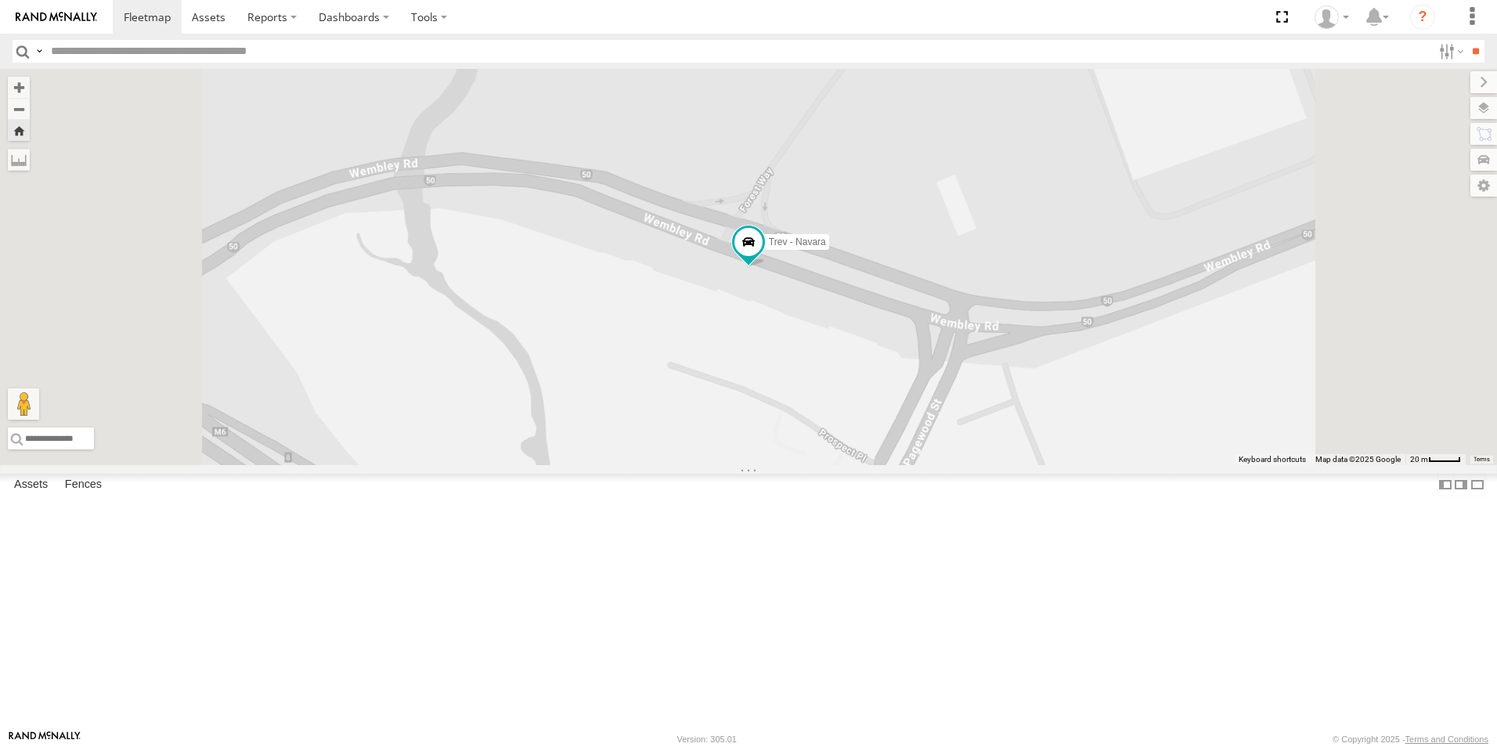
scroll to position [755, 0]
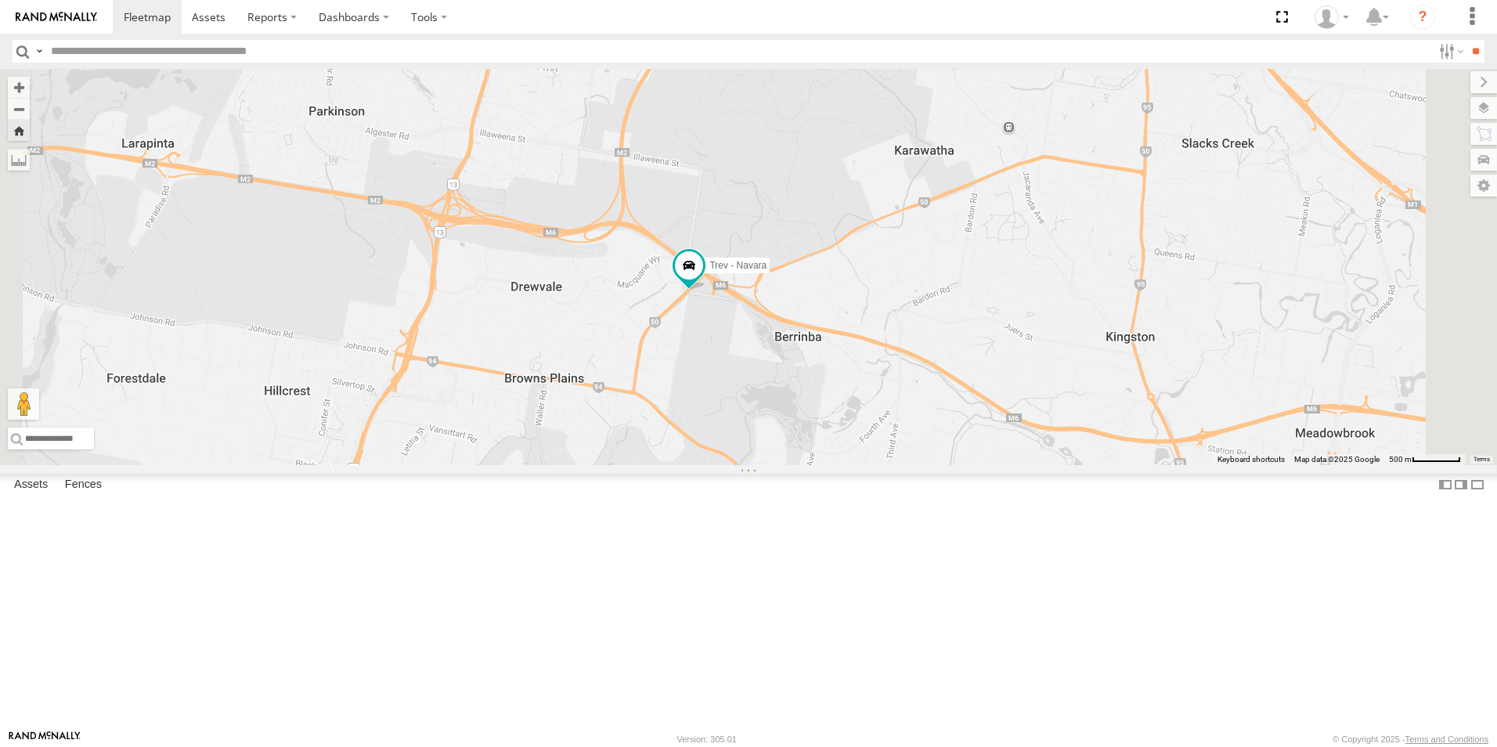
scroll to position [755, 0]
